Goal: Communication & Community: Share content

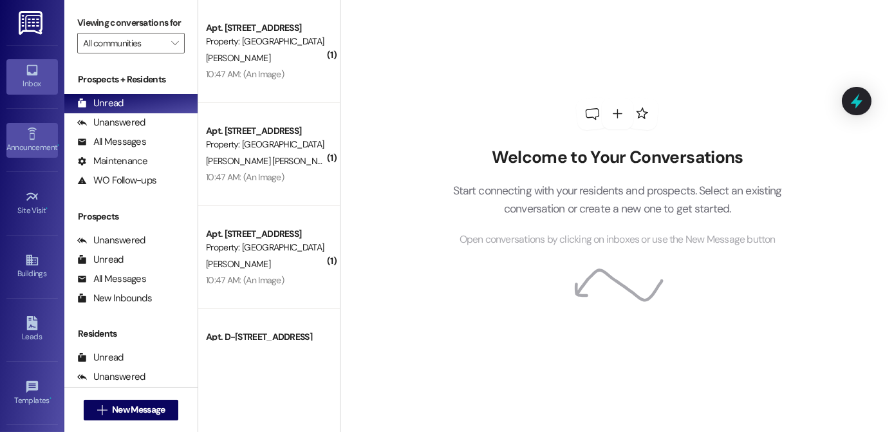
click at [25, 145] on div "Announcement •" at bounding box center [32, 147] width 64 height 13
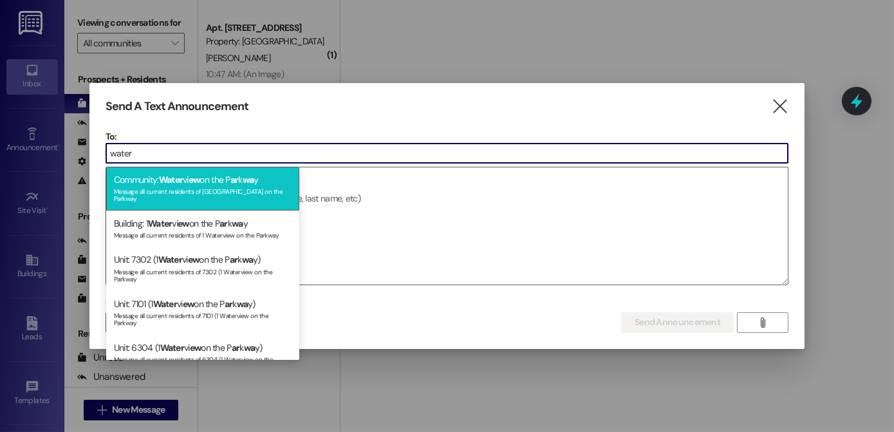
type input "water"
click at [156, 176] on div "Community: Water vi ew on the P ar k wa y Message all current residents of [GEO…" at bounding box center [202, 189] width 193 height 44
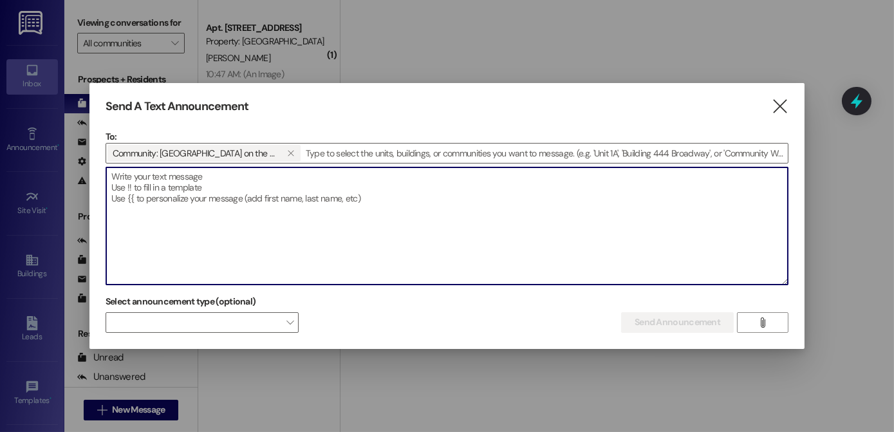
click at [156, 176] on textarea at bounding box center [447, 225] width 682 height 117
paste textarea "Good afternoon Waterview members, we received the Food Bank of the Rockies orde…"
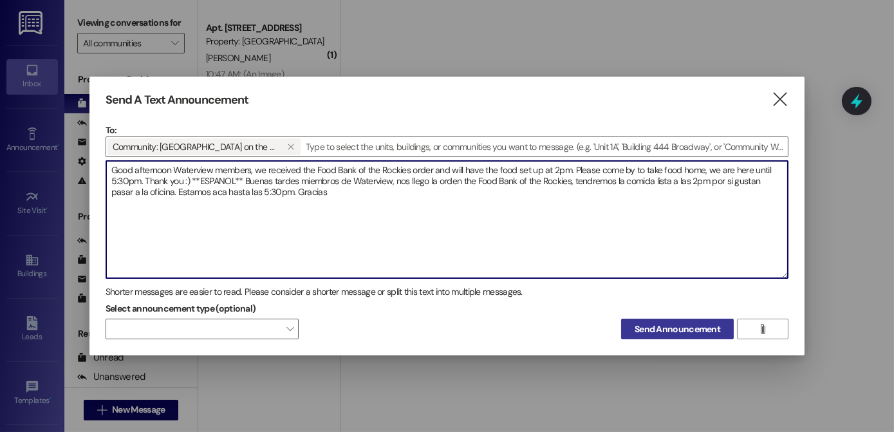
type textarea "Good afternoon Waterview members, we received the Food Bank of the Rockies orde…"
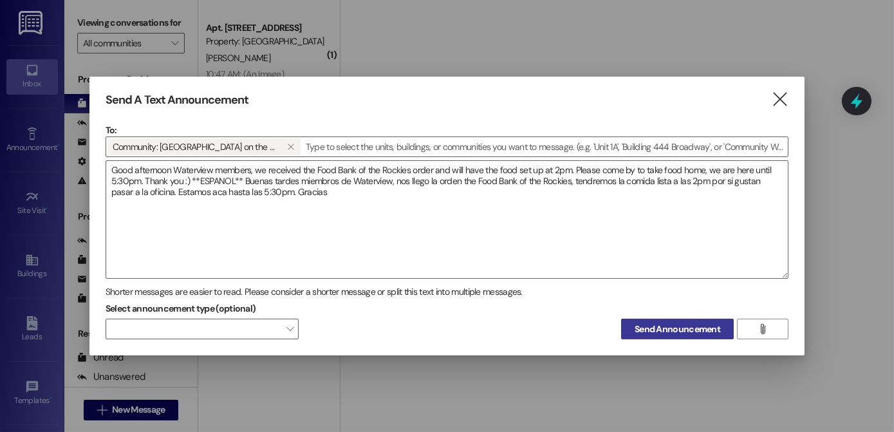
click at [690, 327] on span "Send Announcement" at bounding box center [678, 329] width 86 height 14
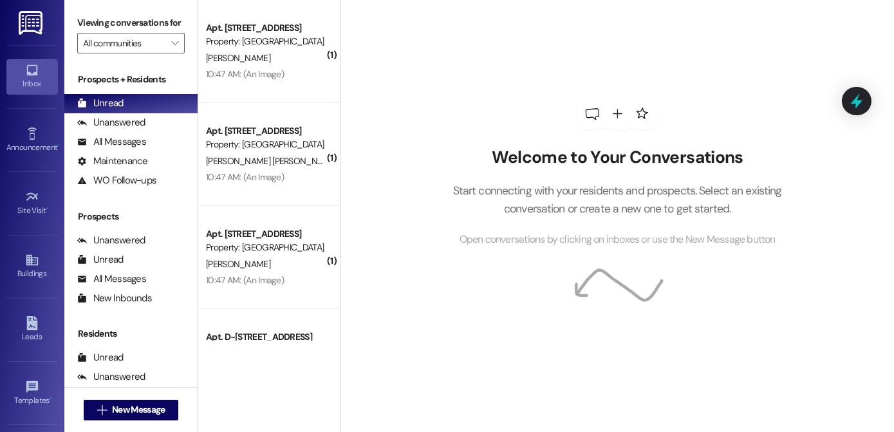
click at [812, 121] on div "Welcome to Your Conversations Start connecting with your residents and prospect…" at bounding box center [617, 216] width 554 height 432
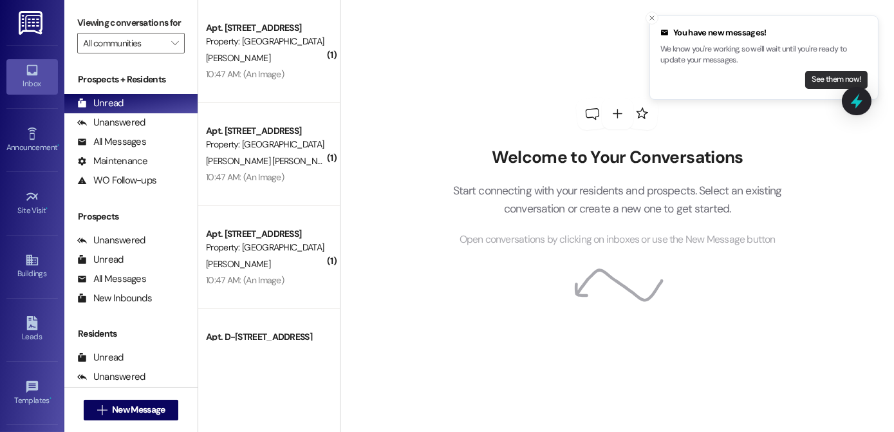
click at [824, 82] on button "See them now!" at bounding box center [836, 80] width 62 height 18
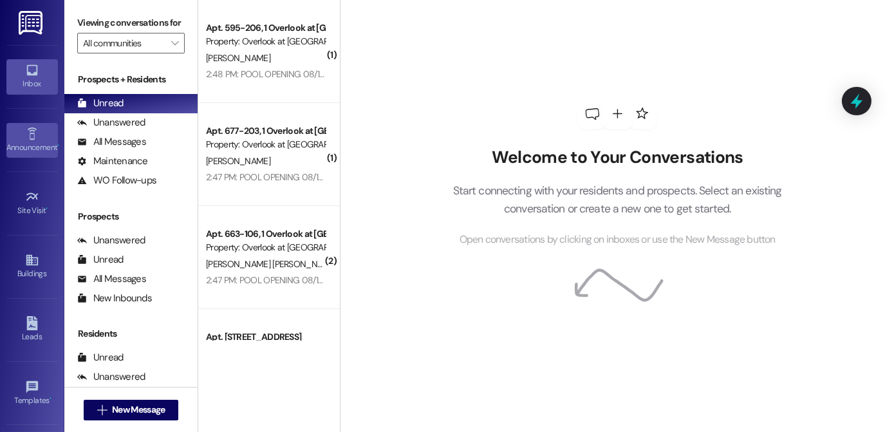
click at [39, 141] on div "Announcement •" at bounding box center [32, 147] width 64 height 13
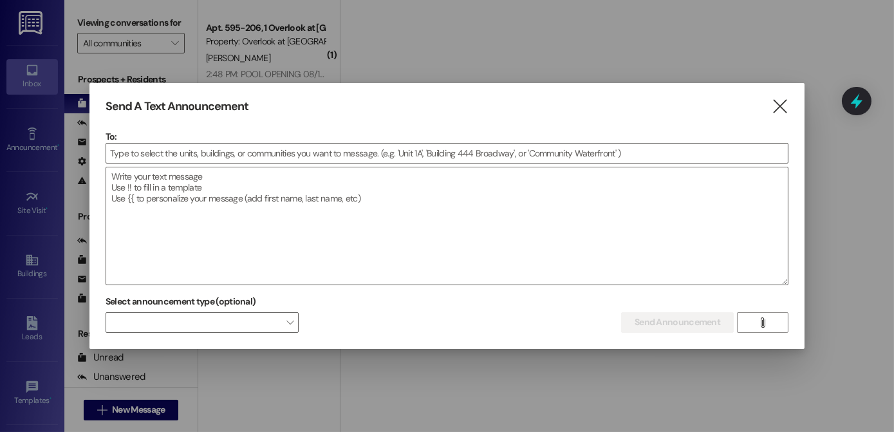
drag, startPoint x: 776, startPoint y: 106, endPoint x: 781, endPoint y: 138, distance: 32.1
click at [776, 107] on icon "" at bounding box center [779, 107] width 17 height 14
